Goal: Transaction & Acquisition: Obtain resource

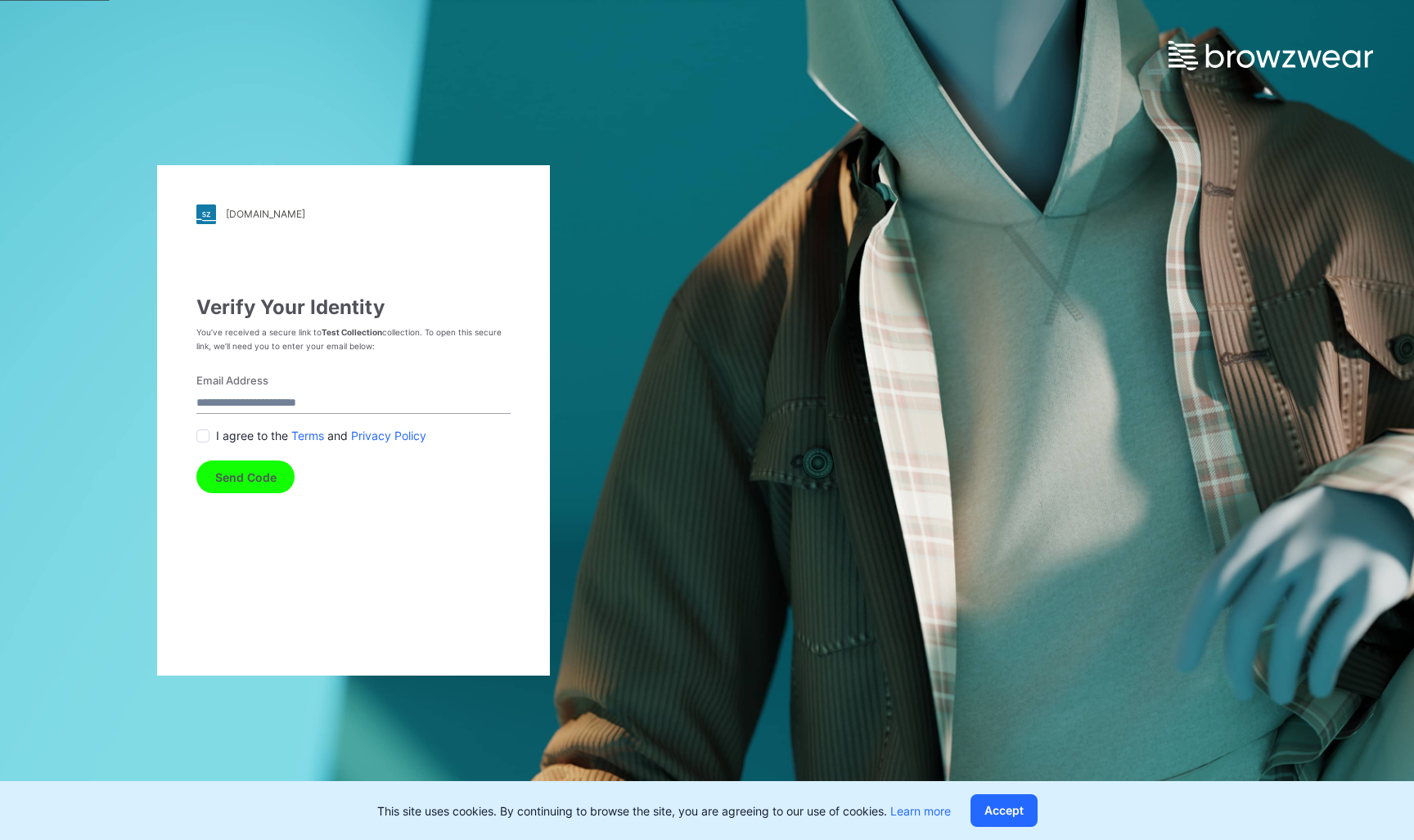
click at [335, 409] on input "Email Address" at bounding box center [353, 403] width 314 height 22
click at [319, 403] on input "Email Address" at bounding box center [353, 403] width 314 height 22
type input "**********"
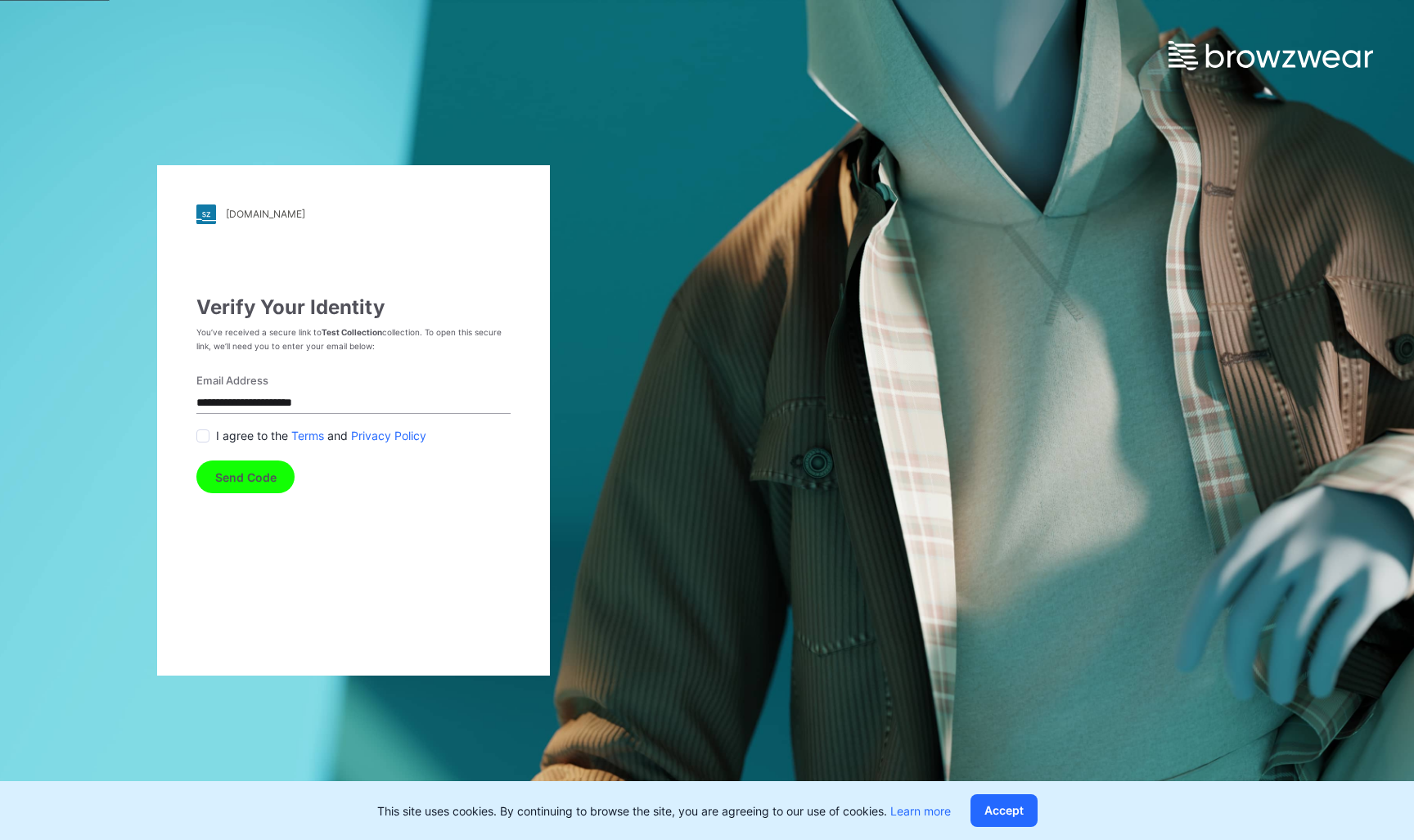
click at [205, 438] on span at bounding box center [203, 436] width 13 height 13
click at [229, 469] on button "Send Code" at bounding box center [245, 476] width 99 height 33
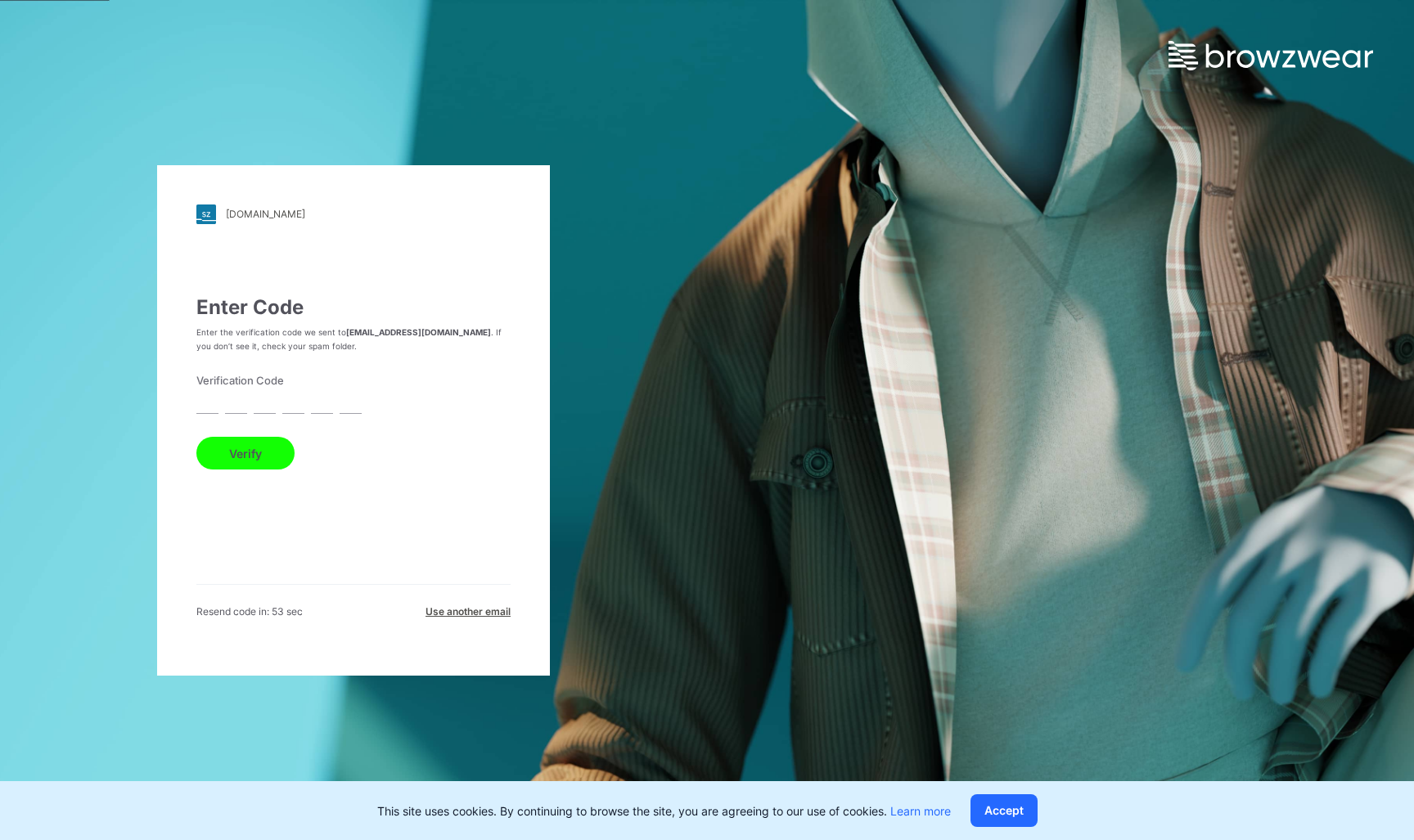
click at [208, 403] on input "text" at bounding box center [207, 403] width 22 height 22
type input "*"
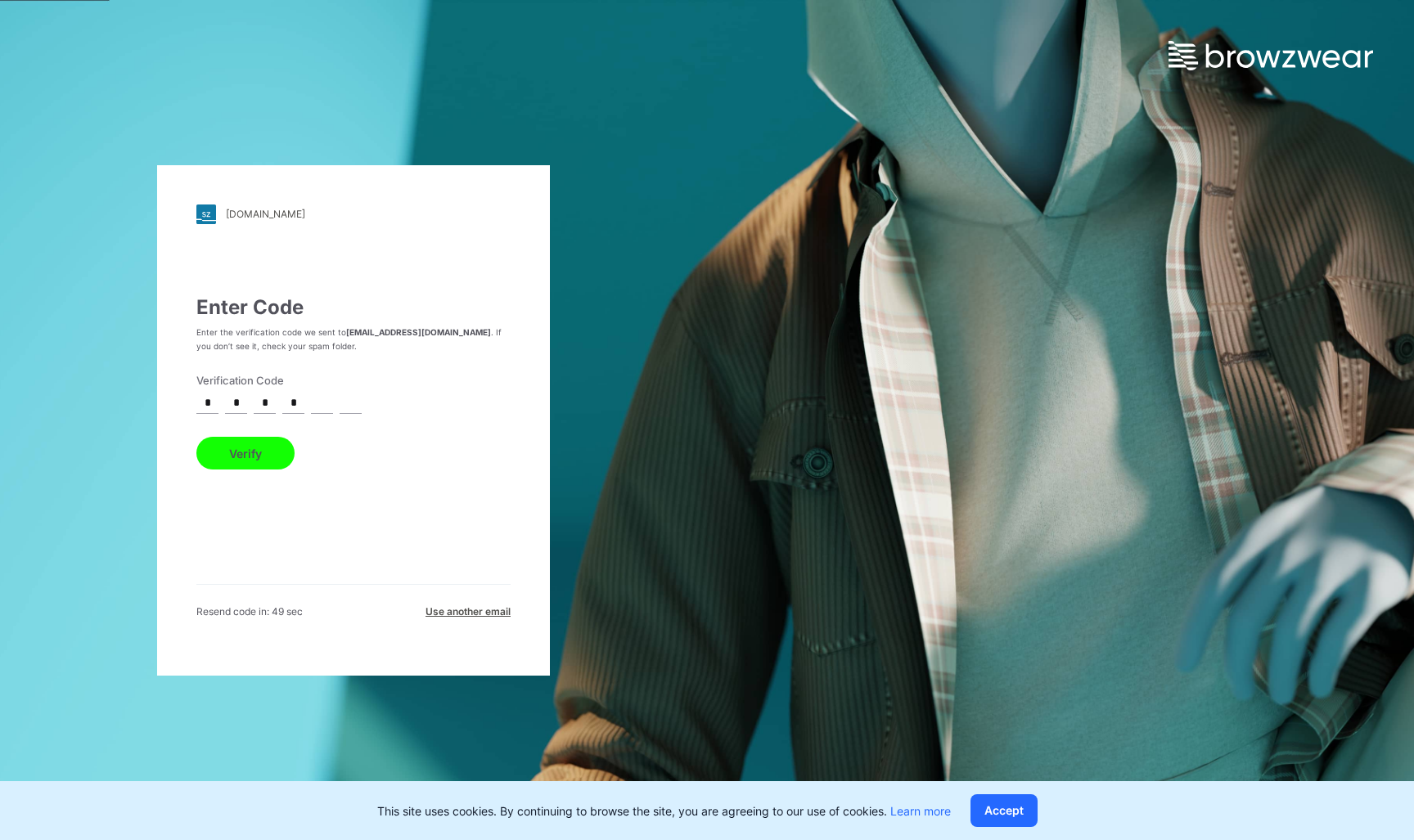
type input "*"
click at [245, 453] on button "Verify" at bounding box center [245, 453] width 99 height 33
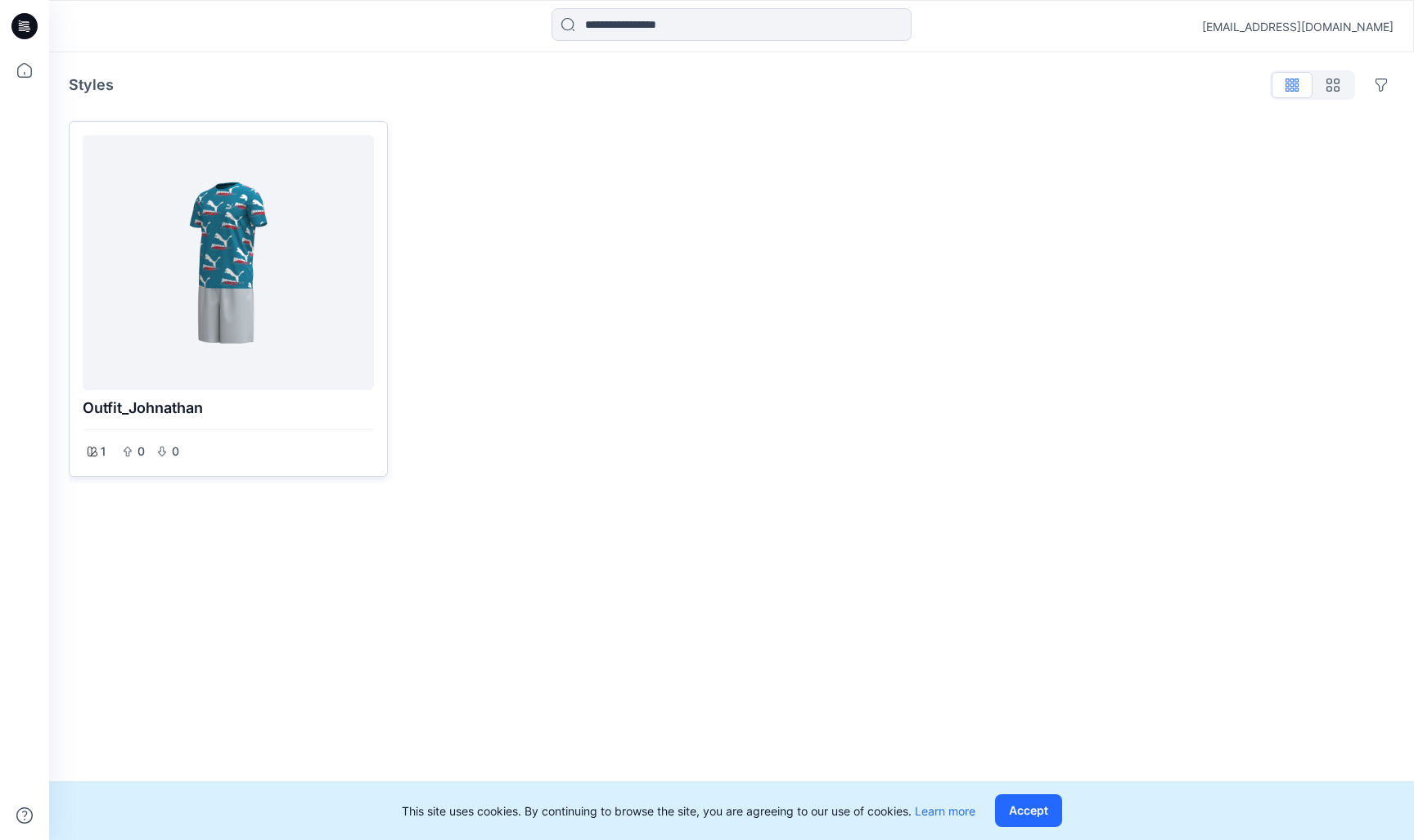
click at [256, 271] on div at bounding box center [228, 262] width 278 height 242
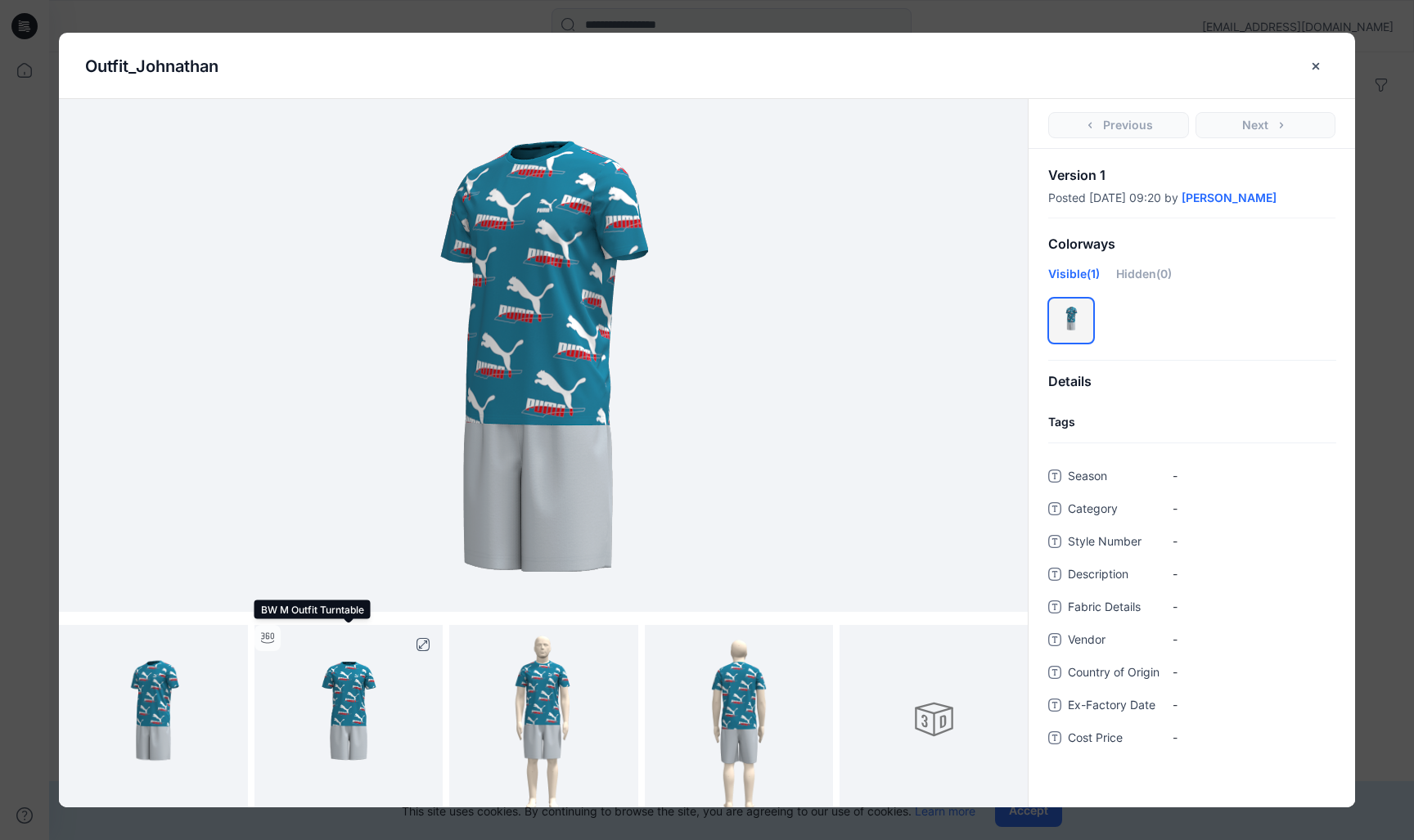
click at [350, 706] on img at bounding box center [349, 718] width 189 height 189
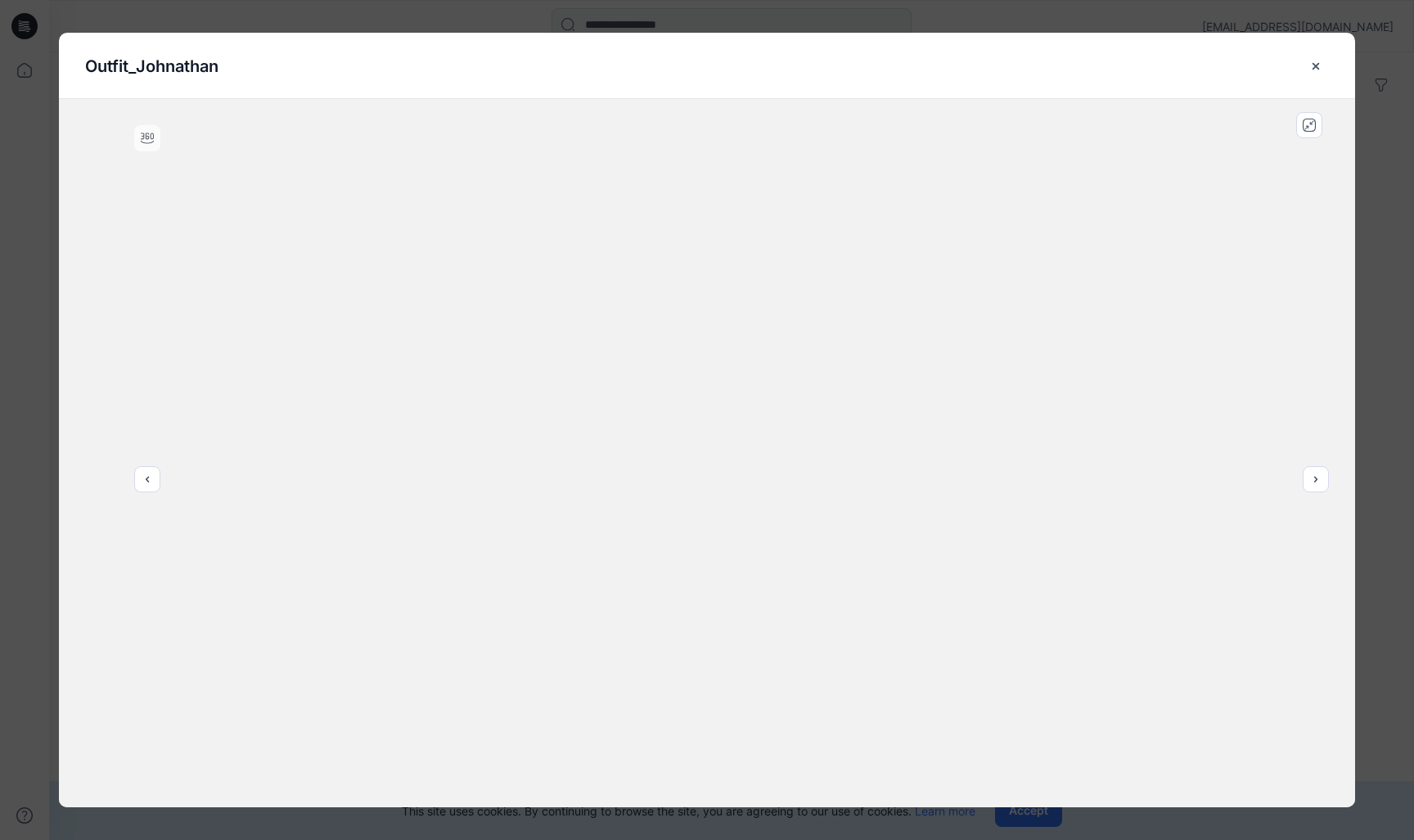
drag, startPoint x: 1200, startPoint y: 67, endPoint x: 1201, endPoint y: 52, distance: 15.0
click at [1201, 52] on div "Outfit_Johnathan" at bounding box center [707, 65] width 1244 height 66
drag, startPoint x: 360, startPoint y: 69, endPoint x: 358, endPoint y: 151, distance: 82.0
click at [358, 151] on div "Outfit_Johnathan" at bounding box center [707, 419] width 1296 height 774
click at [160, 133] on div at bounding box center [147, 138] width 26 height 26
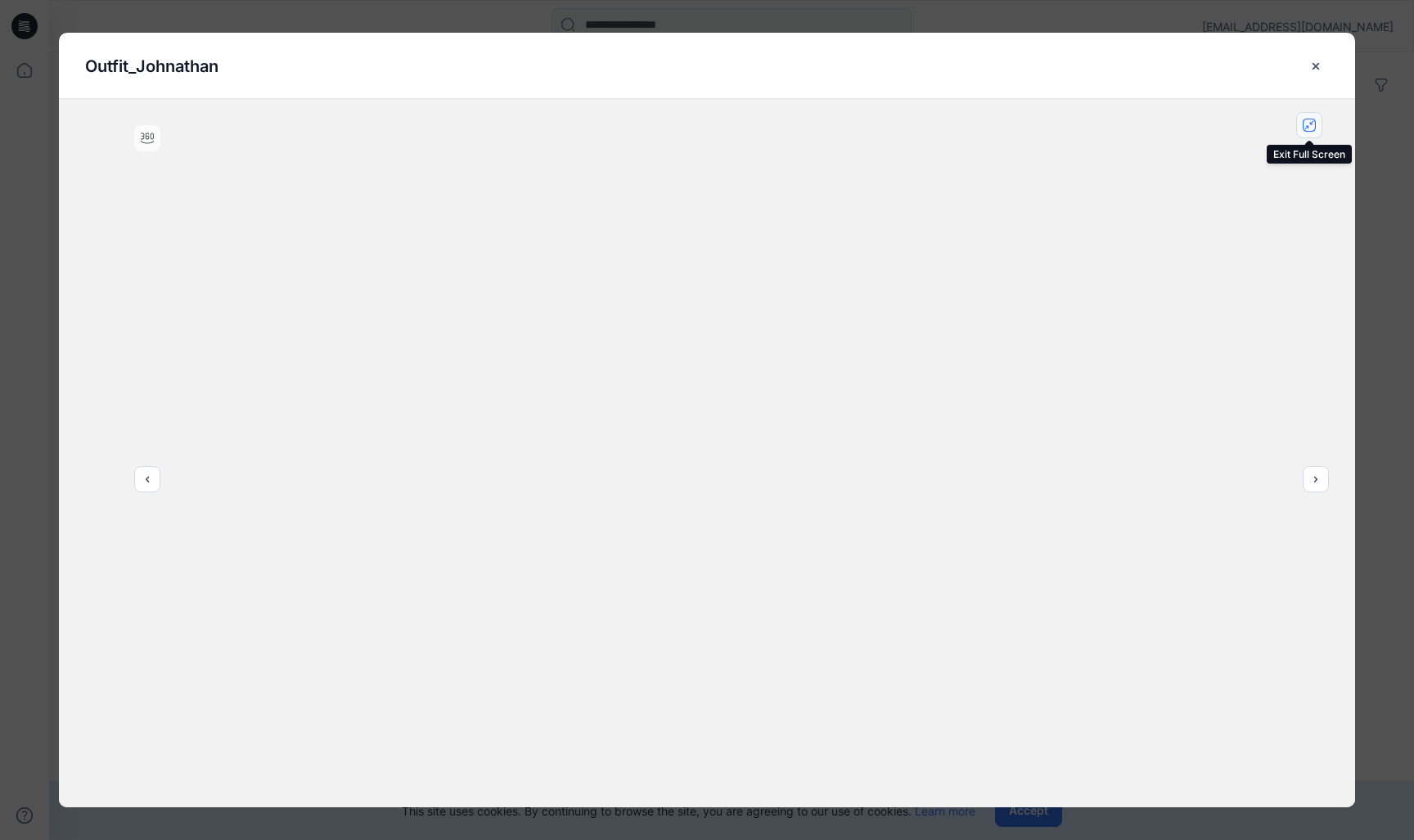
click at [1308, 128] on icon "close-full-preview" at bounding box center [1310, 125] width 9 height 9
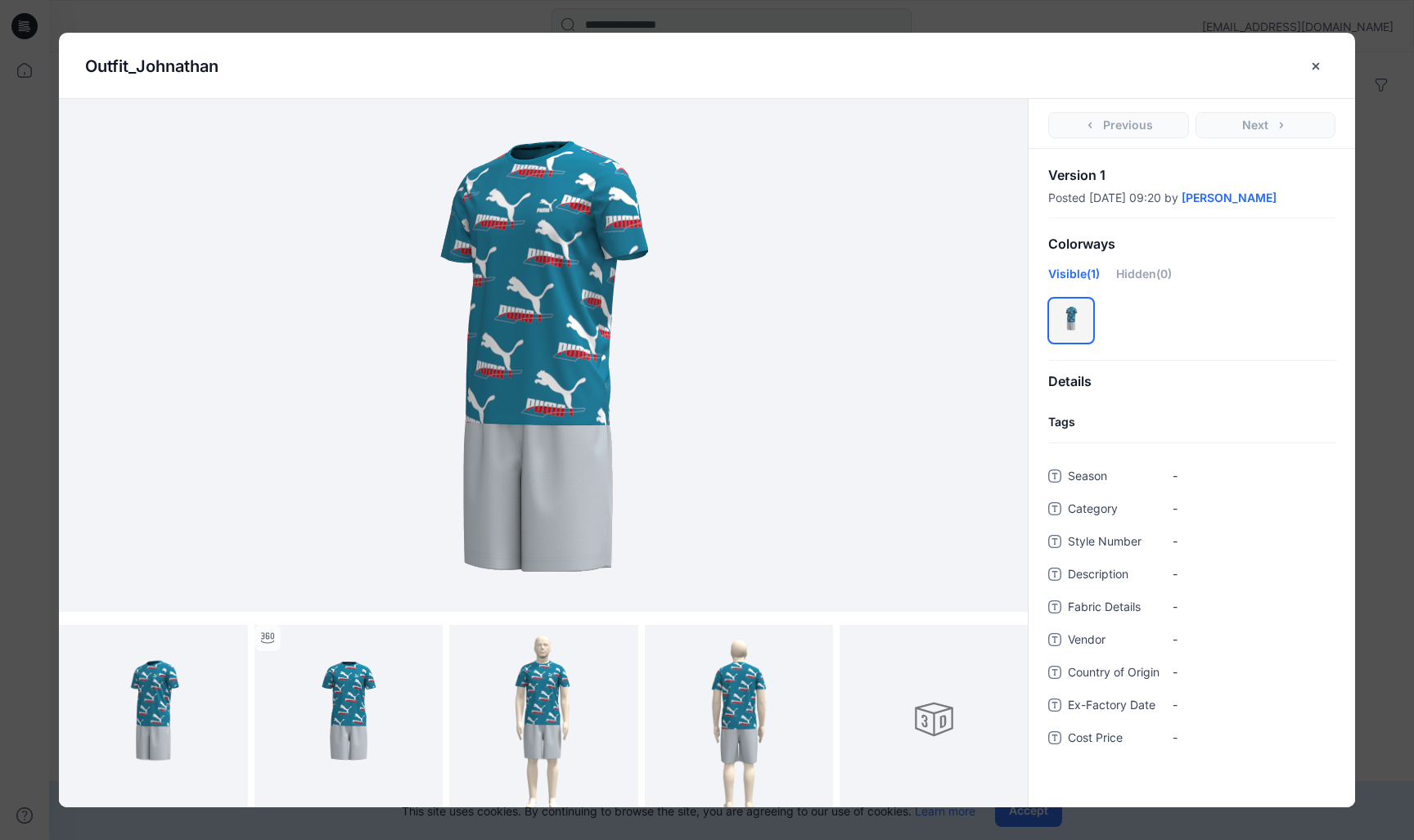
click at [799, 398] on img at bounding box center [544, 356] width 818 height 491
click at [606, 367] on img at bounding box center [544, 356] width 818 height 491
click at [917, 360] on img at bounding box center [544, 356] width 818 height 491
click at [989, 351] on div at bounding box center [543, 355] width 970 height 513
click at [1262, 124] on div "Previous Next" at bounding box center [1191, 124] width 326 height 50
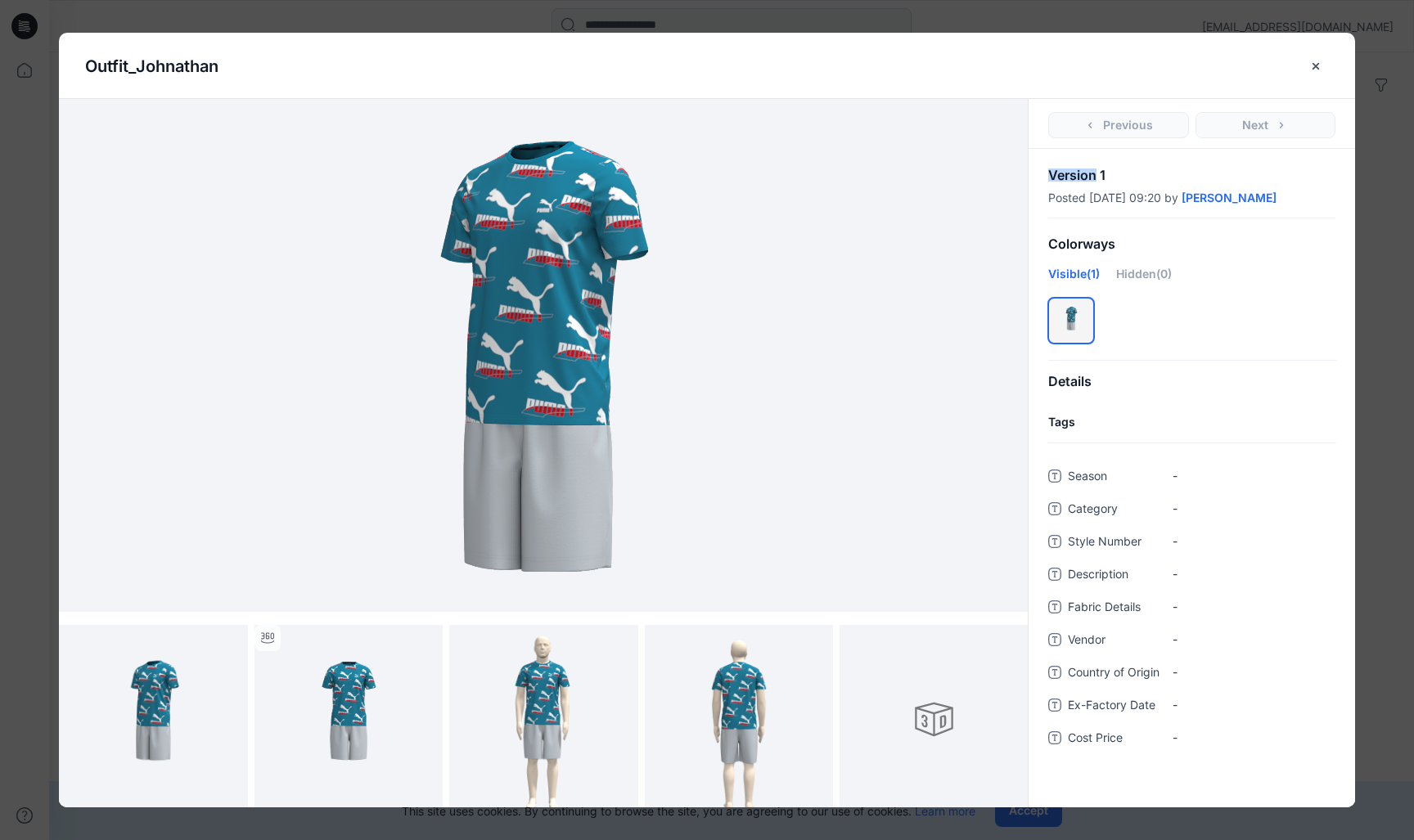
click at [1262, 124] on div "Previous Next" at bounding box center [1191, 124] width 326 height 50
click at [1191, 269] on div "Visible (1) Hidden (0)" at bounding box center [1191, 280] width 287 height 30
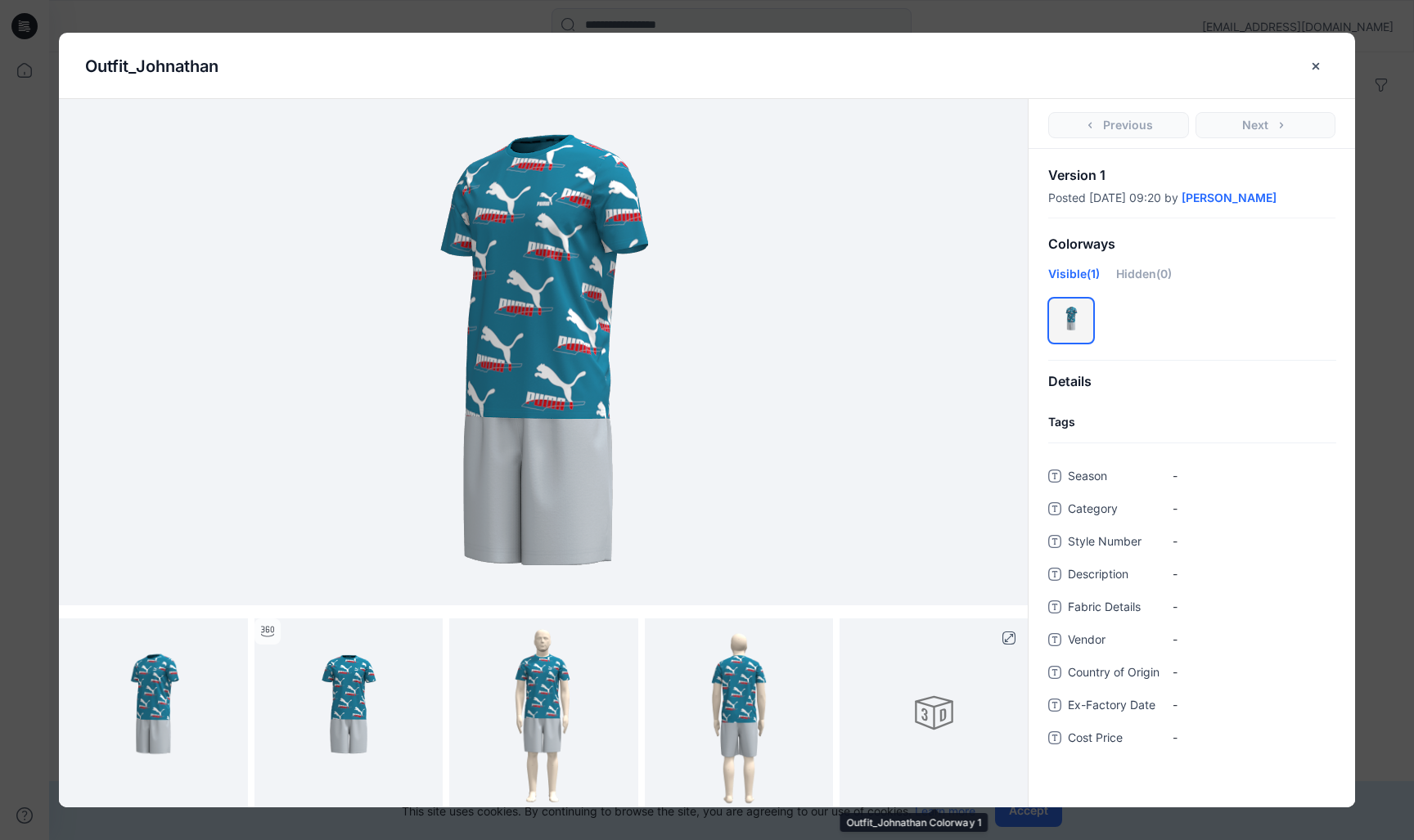
scroll to position [7, 0]
click at [882, 680] on div at bounding box center [933, 712] width 189 height 189
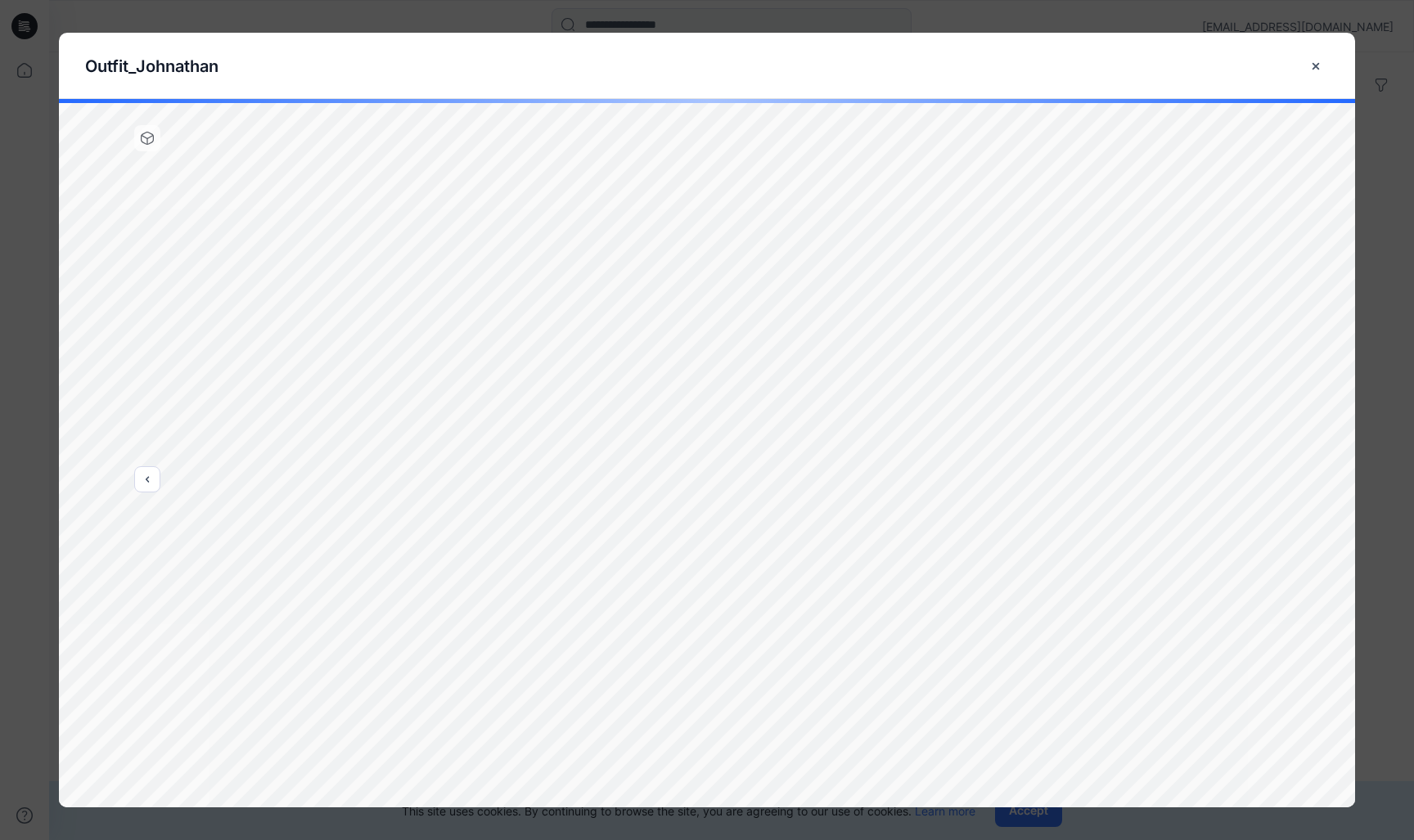
click at [155, 486] on button "previous" at bounding box center [147, 479] width 26 height 26
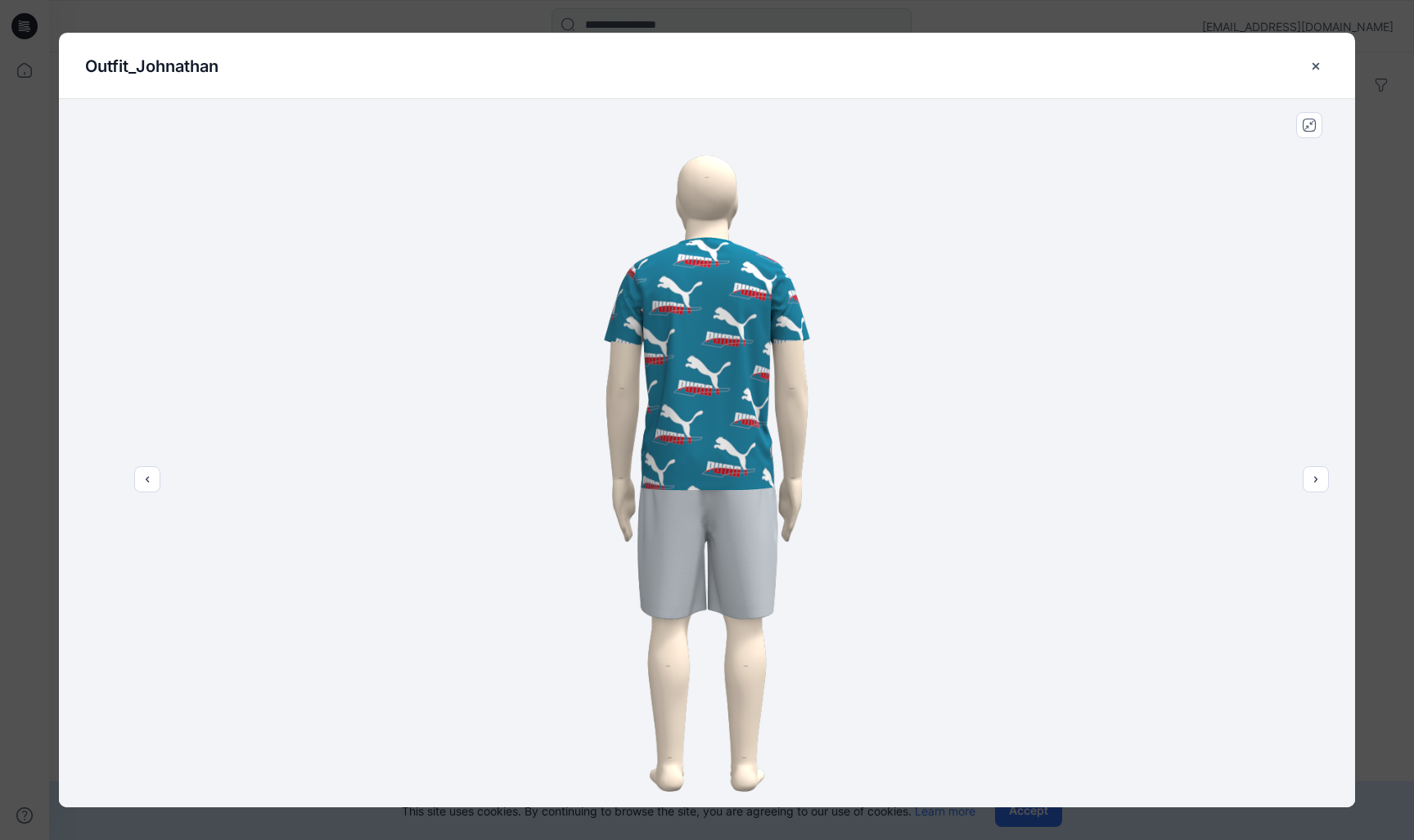
click at [155, 486] on button "previous" at bounding box center [147, 479] width 26 height 26
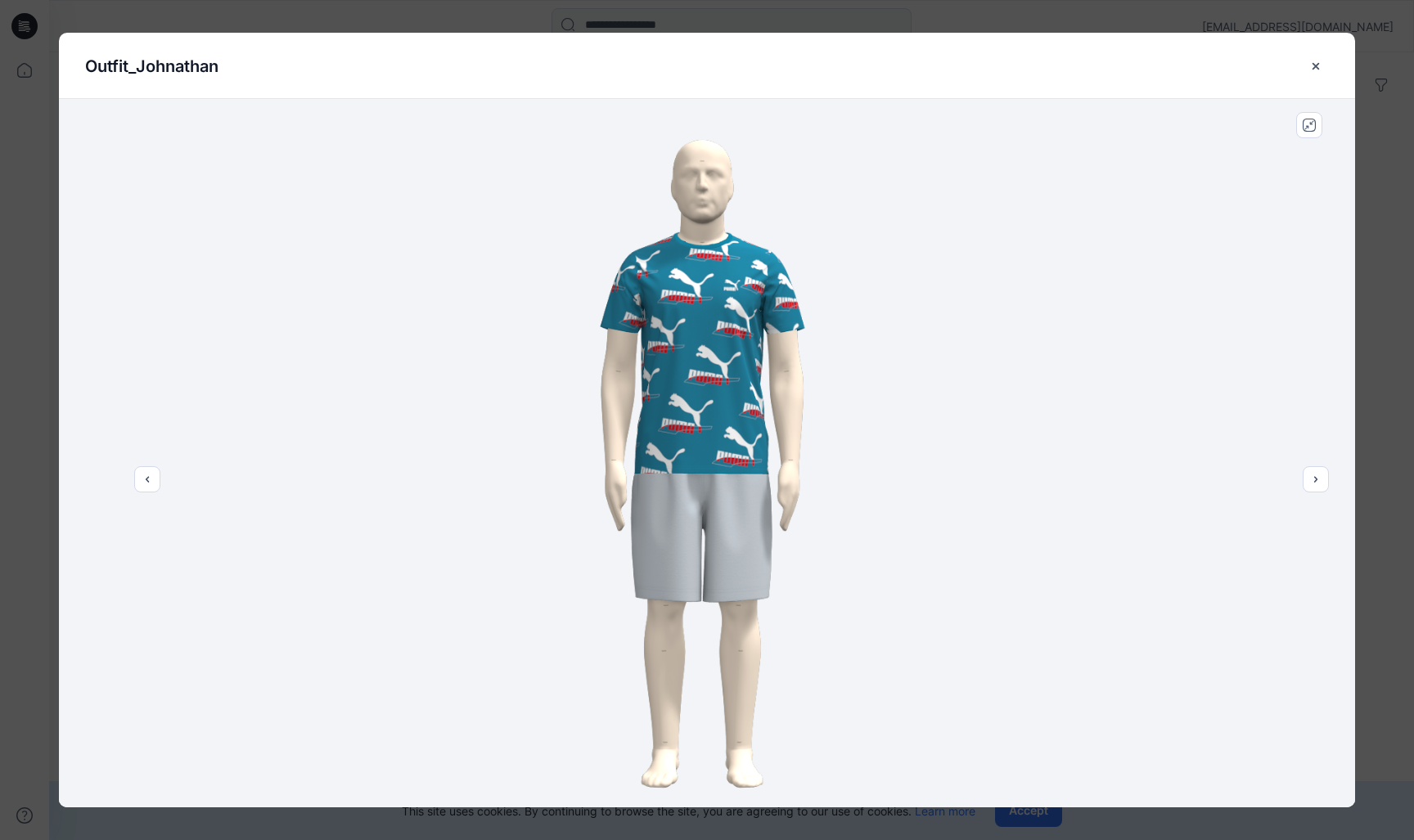
click at [155, 486] on button "previous" at bounding box center [147, 479] width 26 height 26
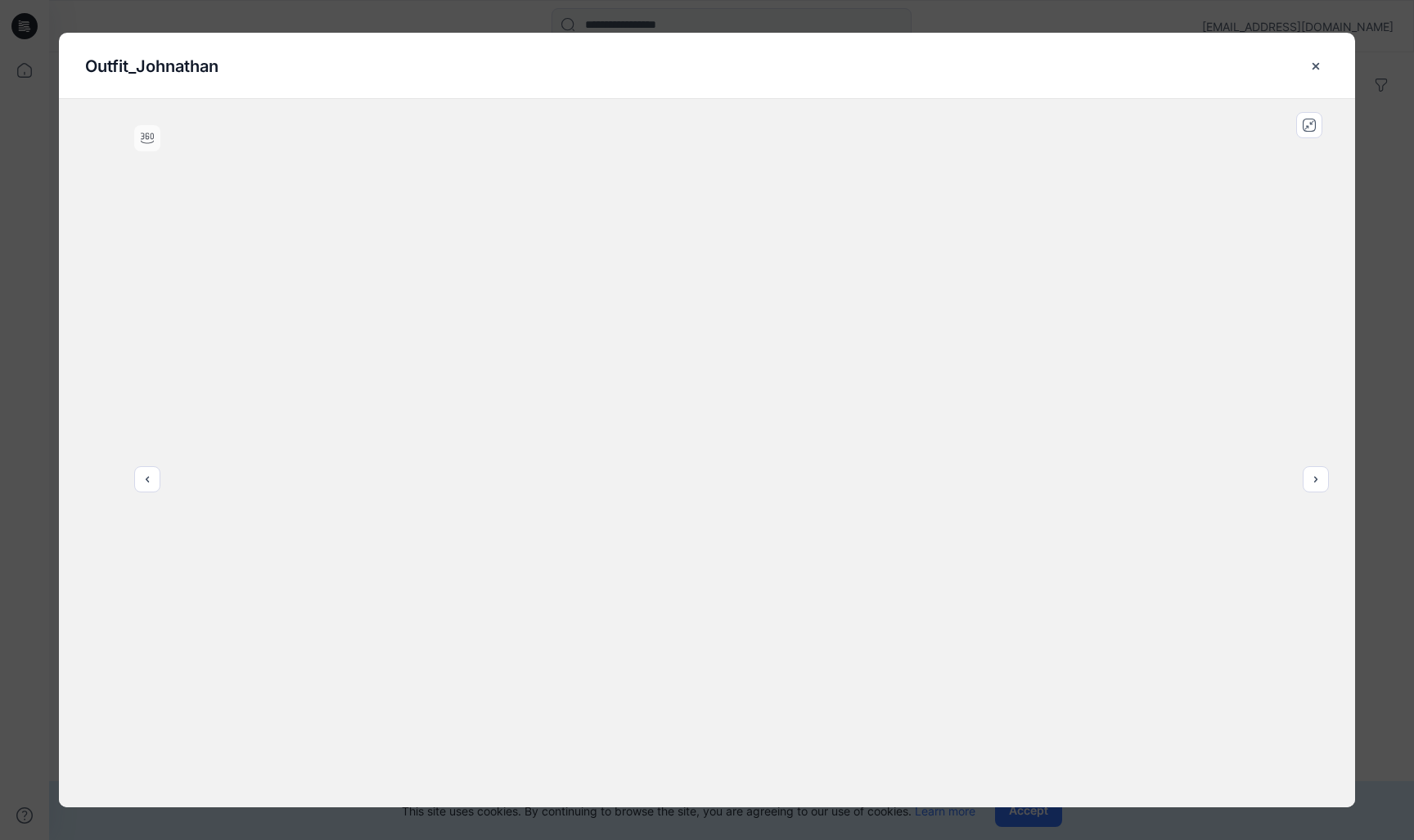
click at [155, 486] on button "previous" at bounding box center [147, 479] width 26 height 26
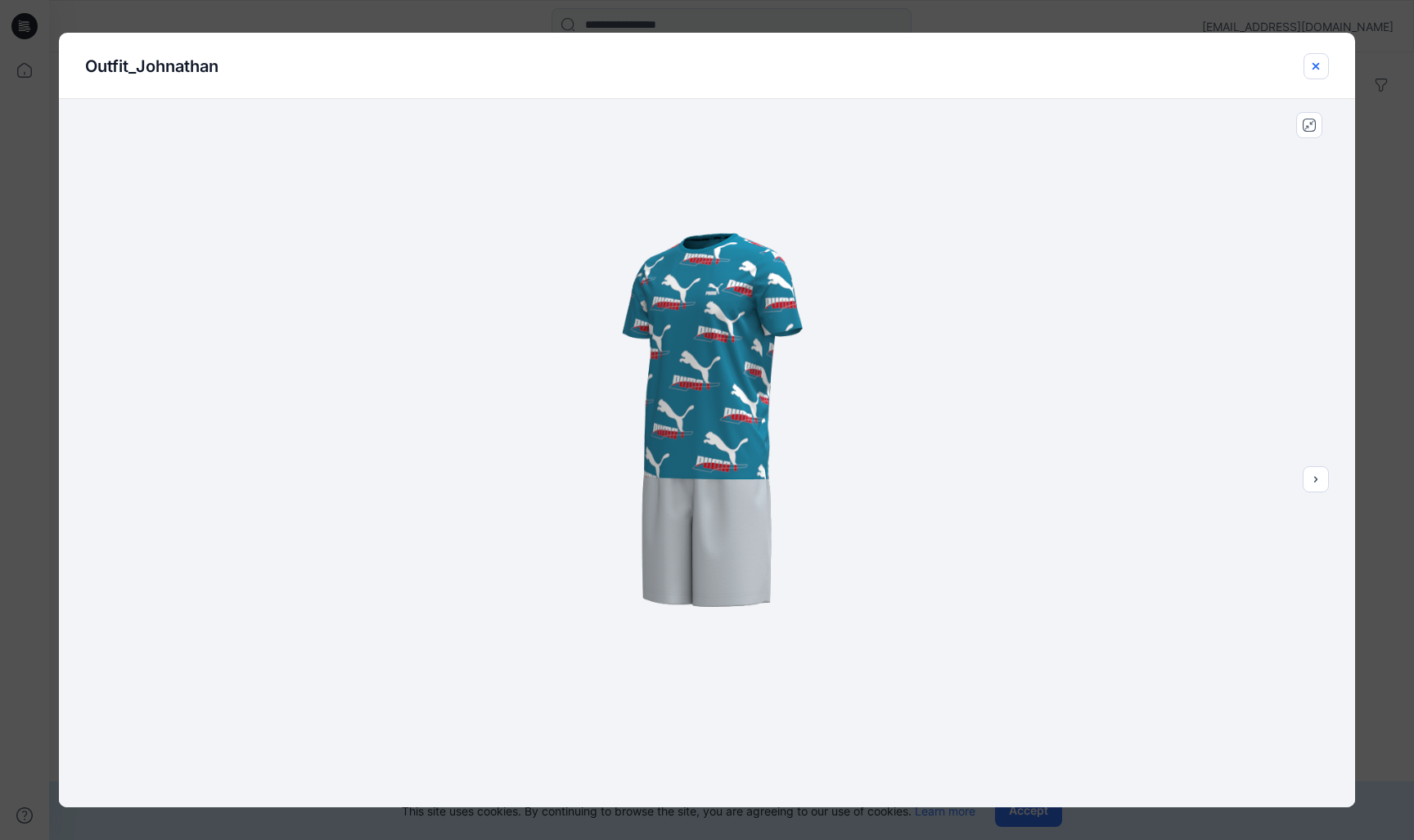
click at [1316, 72] on icon "close-btn" at bounding box center [1315, 66] width 13 height 13
